Goal: Obtain resource: Obtain resource

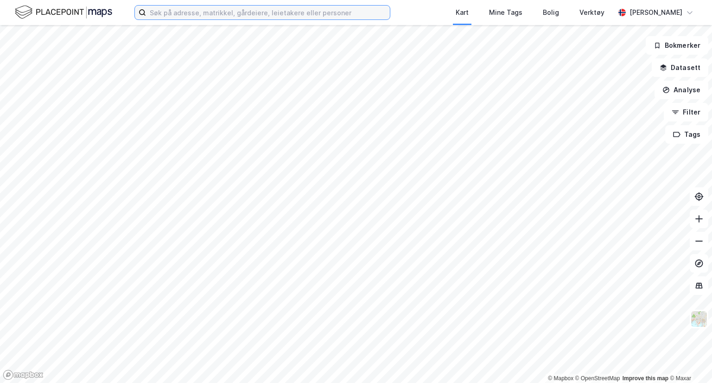
click at [278, 13] on input at bounding box center [268, 13] width 244 height 14
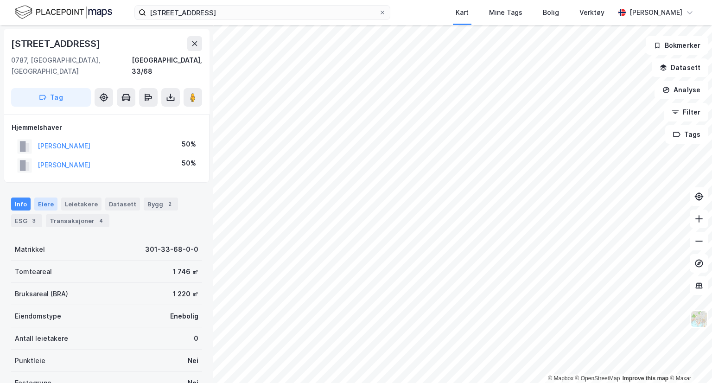
click at [42, 198] on div "Eiere" at bounding box center [45, 204] width 23 height 13
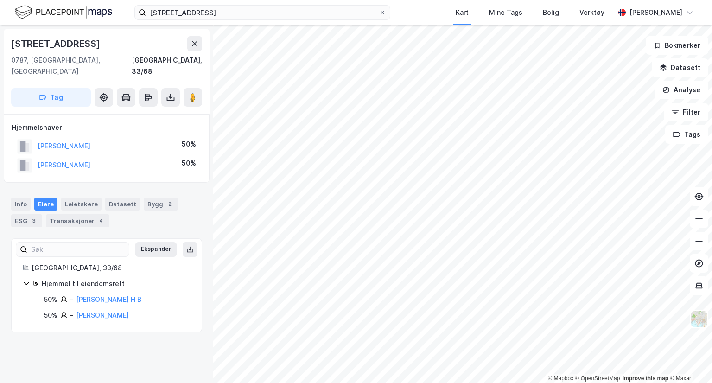
click at [156, 186] on div "Info [PERSON_NAME] Datasett Bygg 2 ESG 3 Transaksjoner 4" at bounding box center [106, 208] width 213 height 45
click at [156, 198] on div "Bygg 2" at bounding box center [161, 204] width 34 height 13
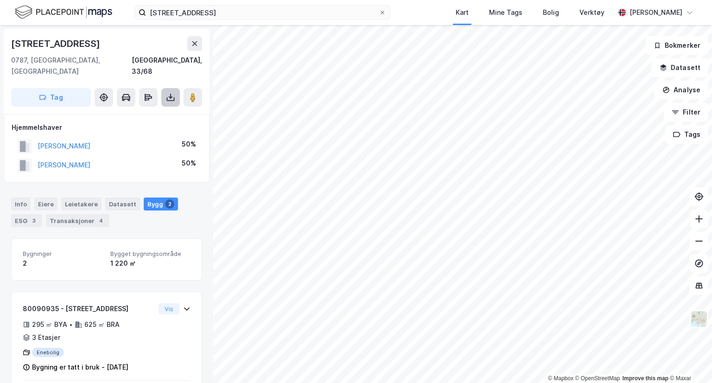
click at [171, 94] on icon at bounding box center [170, 96] width 1 height 5
click at [163, 109] on div "Last ned grunnbok" at bounding box center [130, 116] width 99 height 15
click at [293, 20] on div "[STREET_ADDRESS] Kart Mine Tags Bolig Verktøy [PERSON_NAME]" at bounding box center [356, 12] width 712 height 25
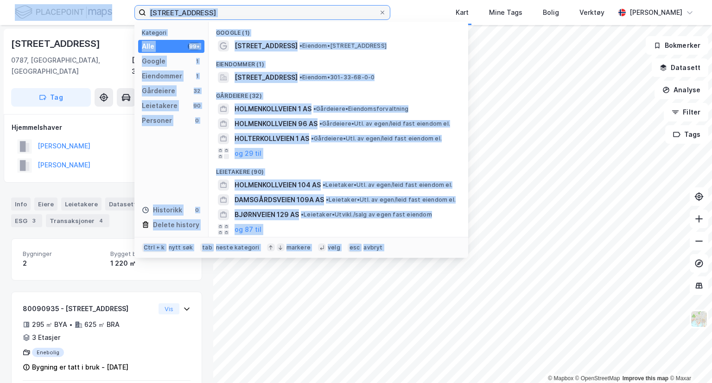
click at [267, 11] on input "[STREET_ADDRESS]" at bounding box center [262, 13] width 233 height 14
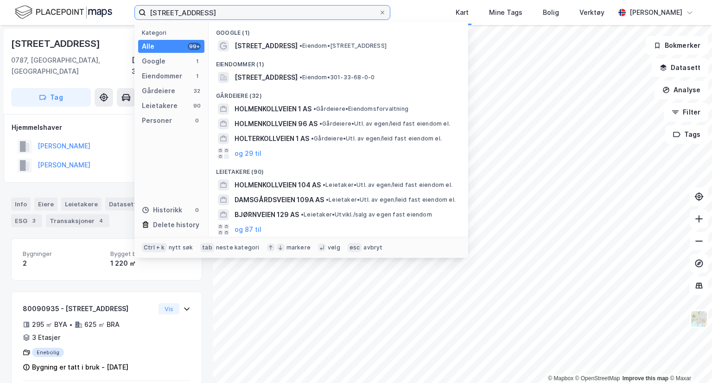
click at [267, 11] on input "[STREET_ADDRESS]" at bounding box center [262, 13] width 233 height 14
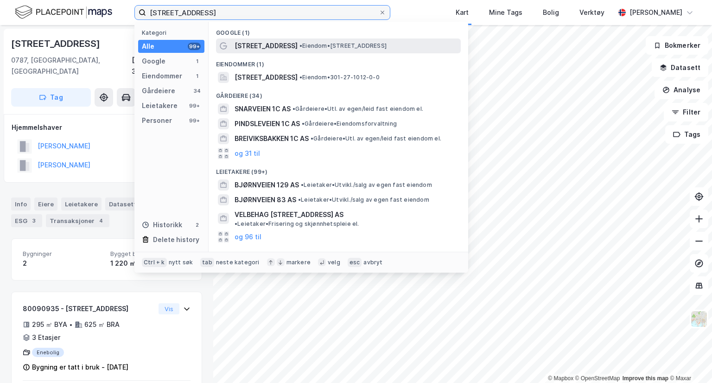
type input "[STREET_ADDRESS]"
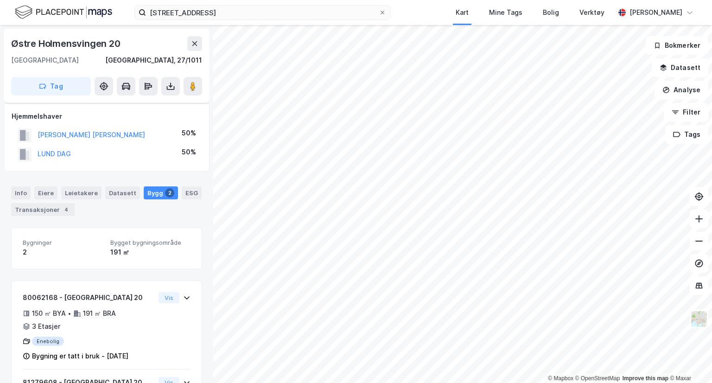
scroll to position [59, 0]
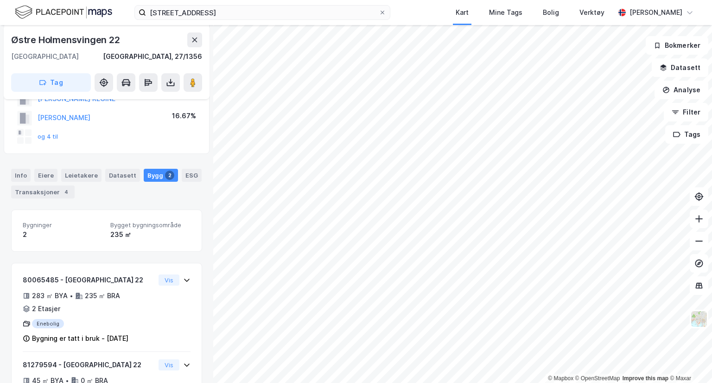
scroll to position [137, 0]
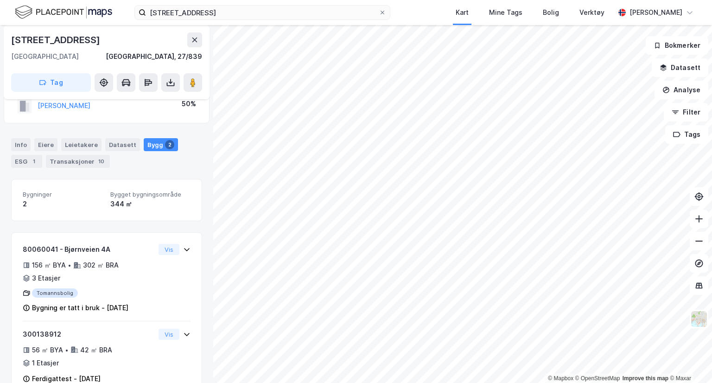
scroll to position [71, 0]
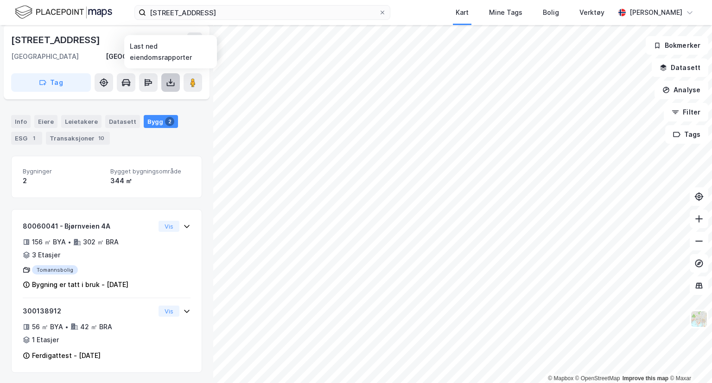
click at [171, 86] on icon at bounding box center [171, 85] width 8 height 4
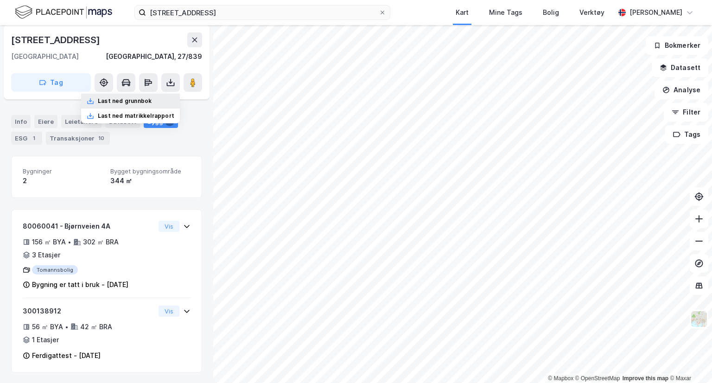
click at [160, 102] on div "Last ned grunnbok" at bounding box center [130, 101] width 99 height 15
